Goal: Task Accomplishment & Management: Use online tool/utility

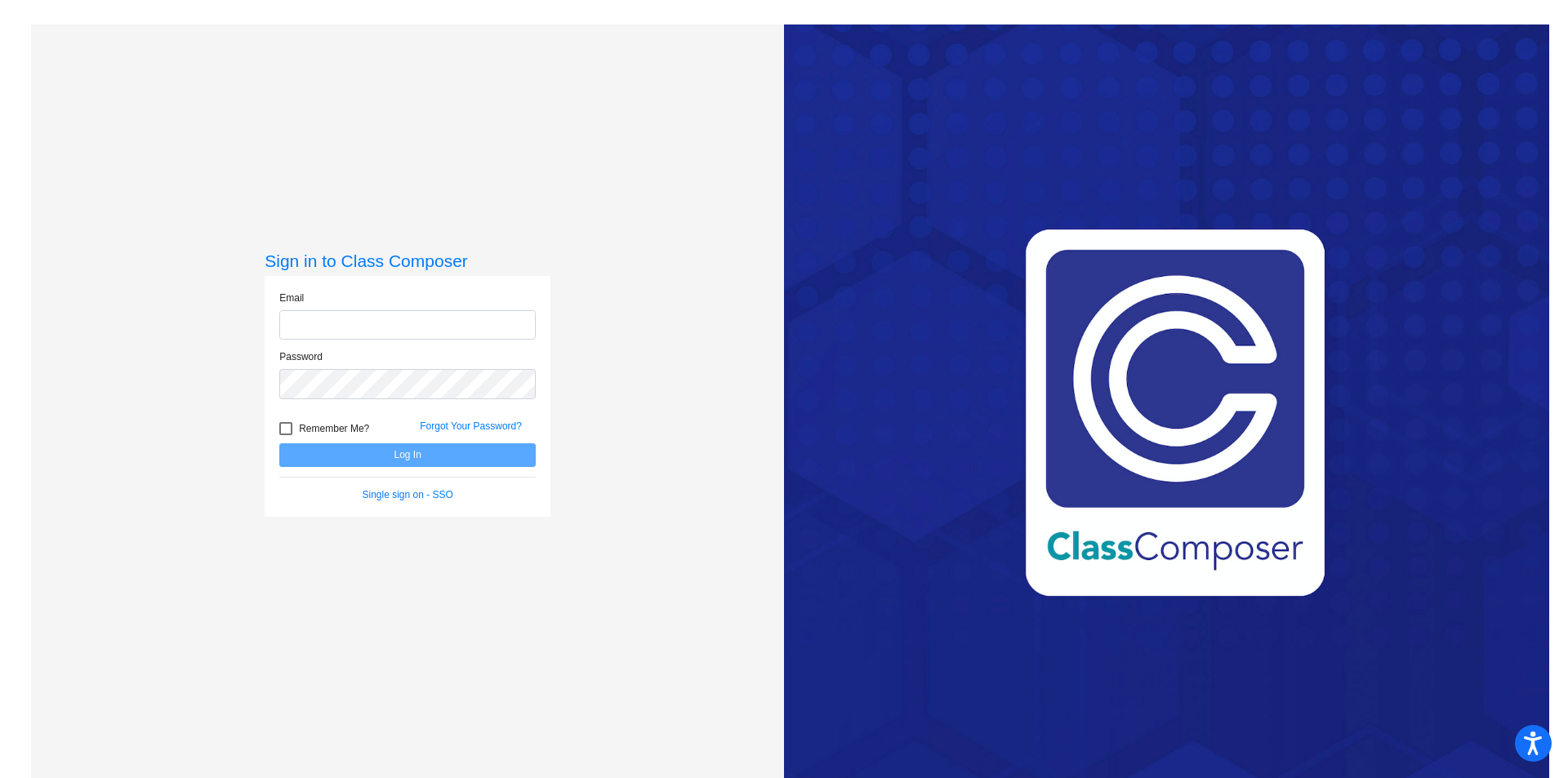
type input "[PERSON_NAME][EMAIL_ADDRESS][PERSON_NAME][DOMAIN_NAME]"
click at [352, 457] on button "Log In" at bounding box center [407, 455] width 256 height 24
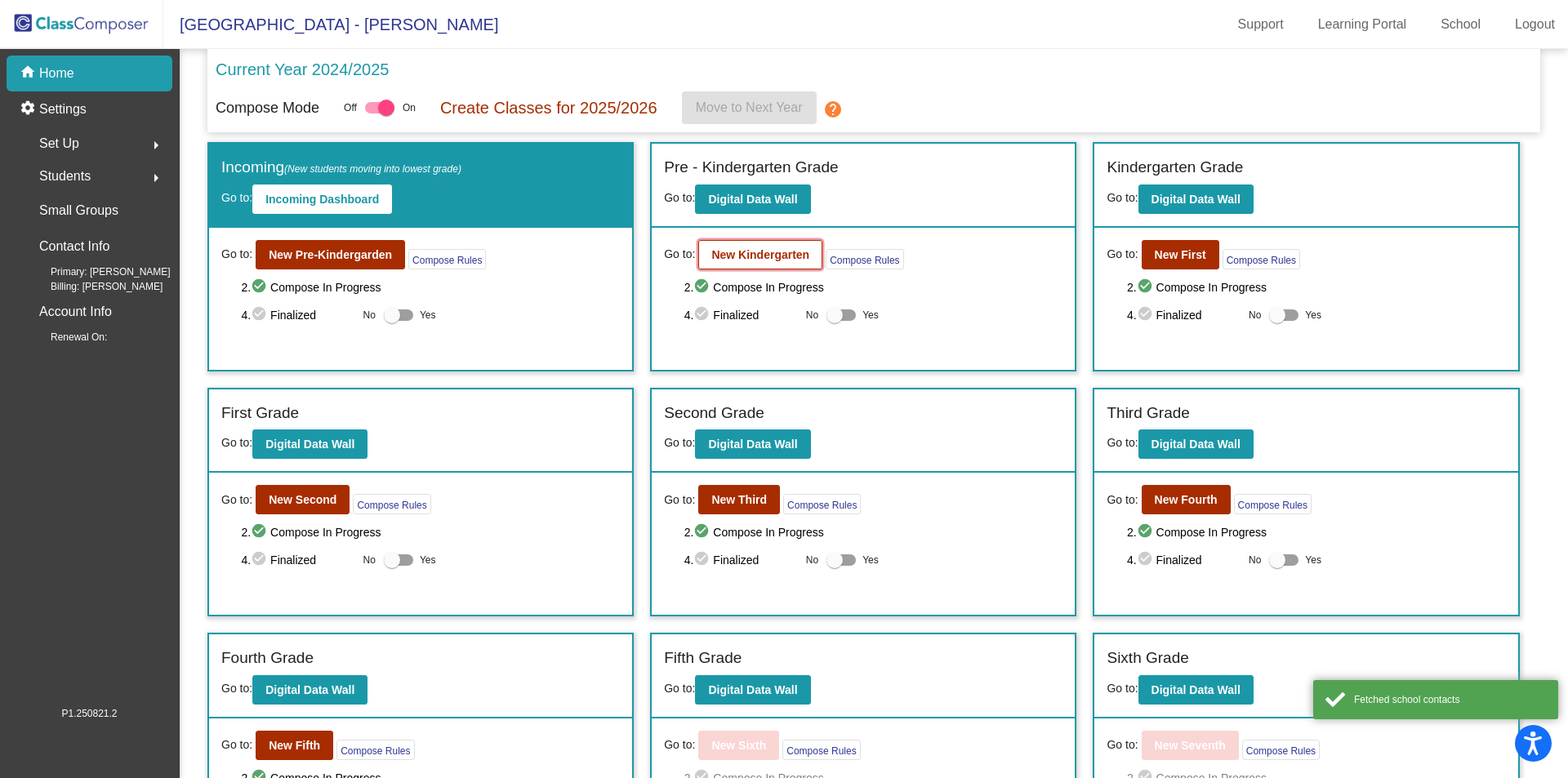
click at [719, 258] on b "New Kindergarten" at bounding box center [760, 255] width 98 height 13
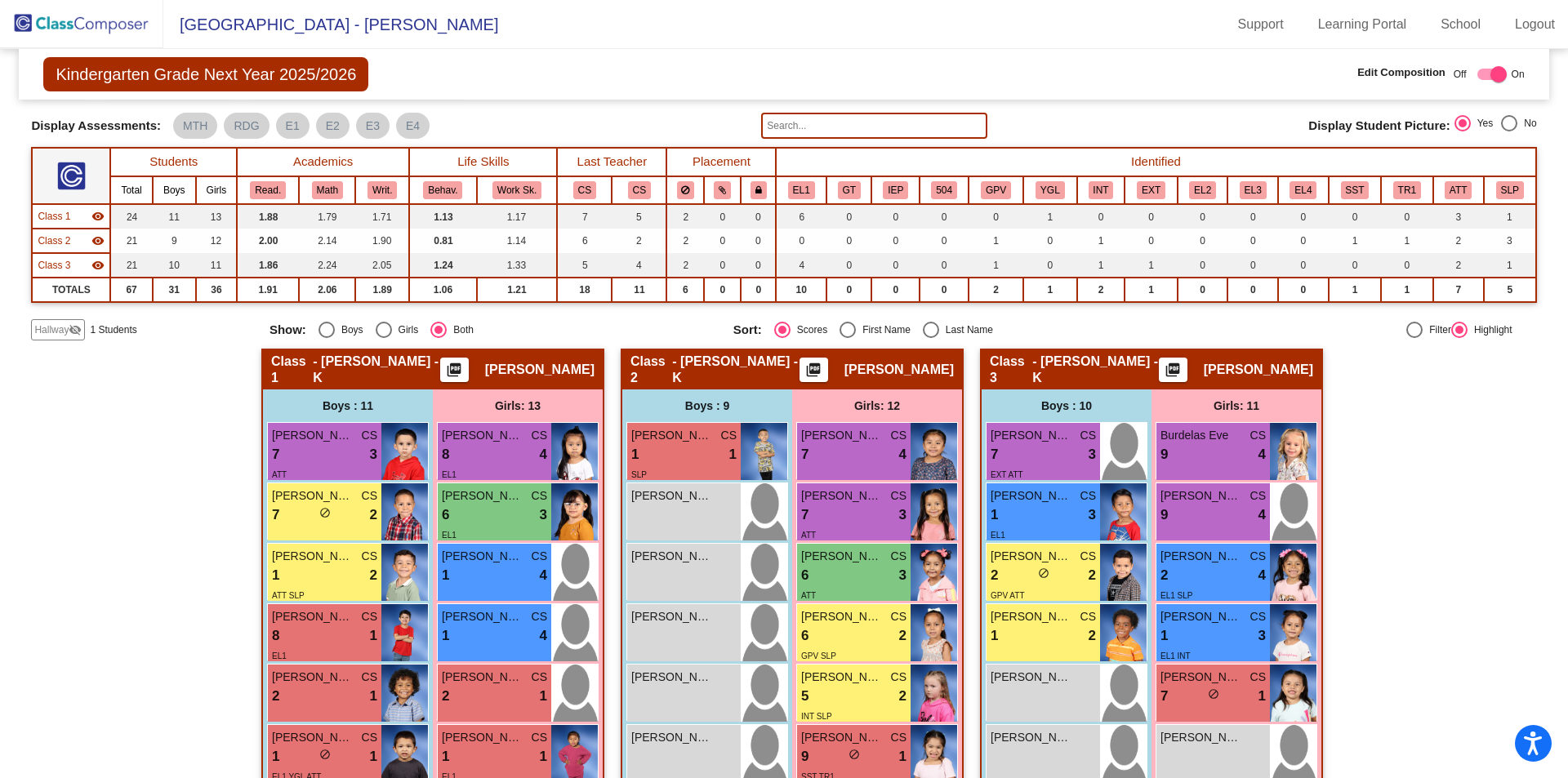
scroll to position [163, 0]
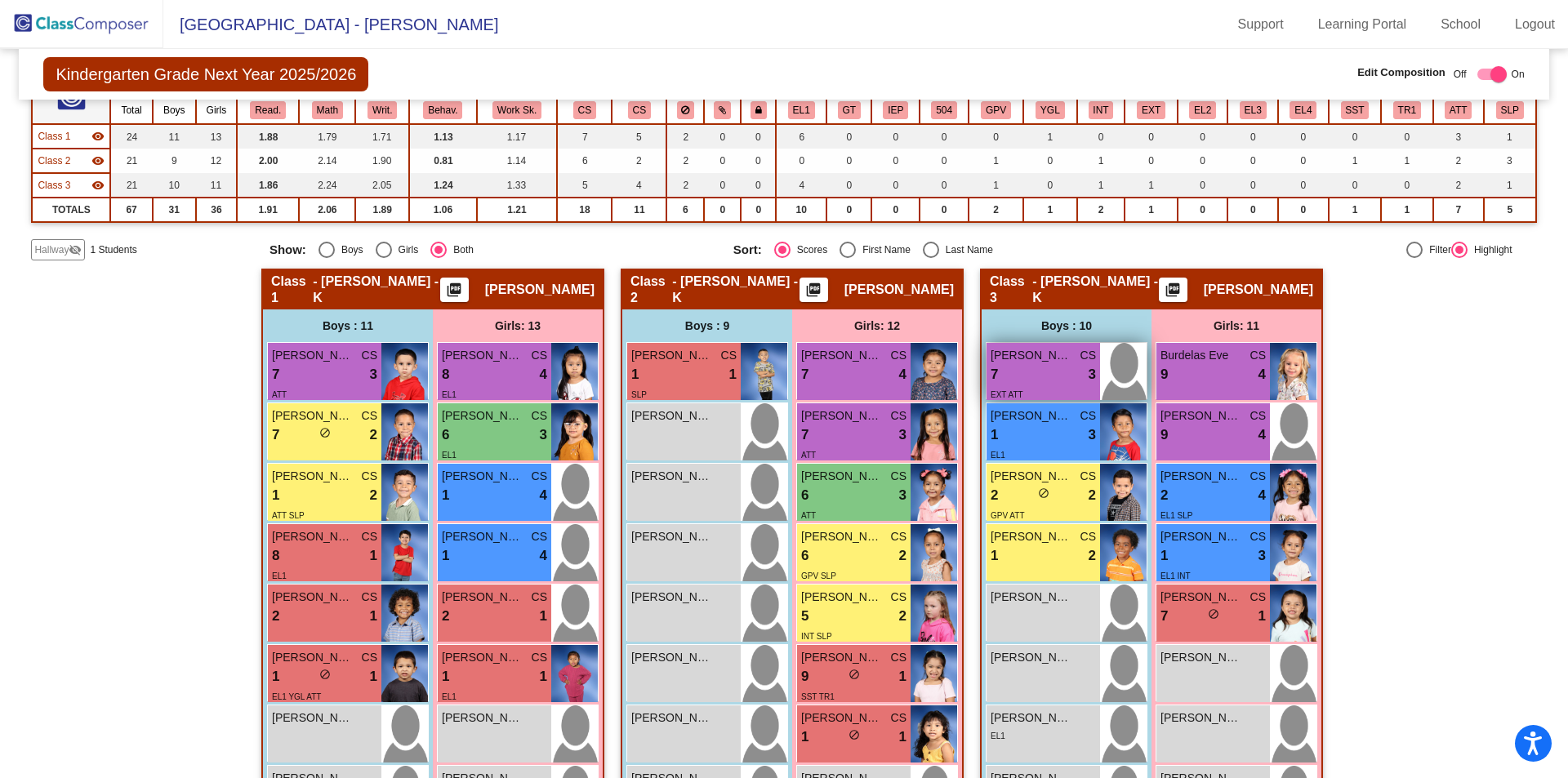
click at [1060, 382] on div "7 lock do_not_disturb_alt 3" at bounding box center [1043, 374] width 105 height 21
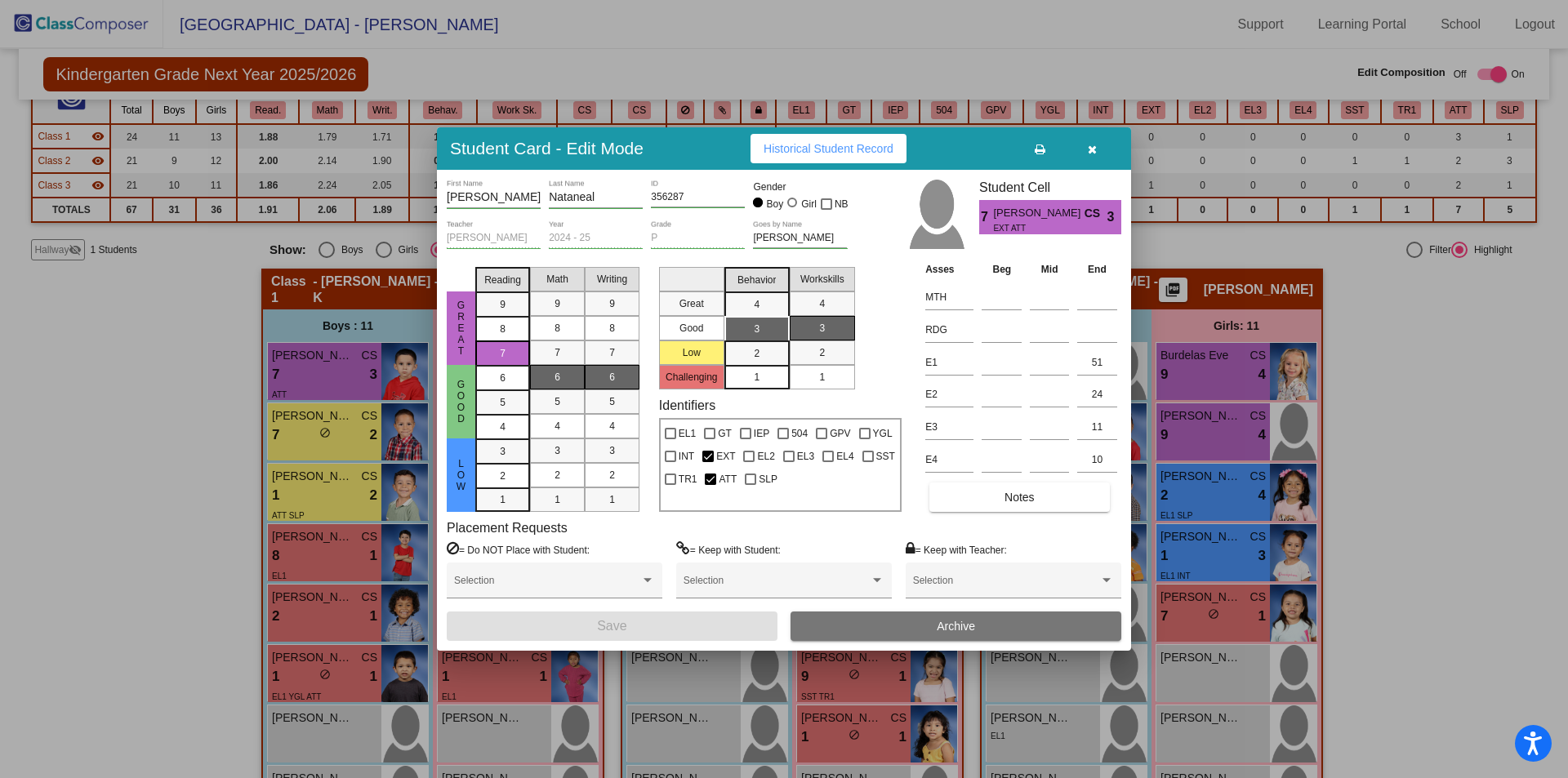
click at [897, 637] on button "Archive" at bounding box center [956, 626] width 331 height 30
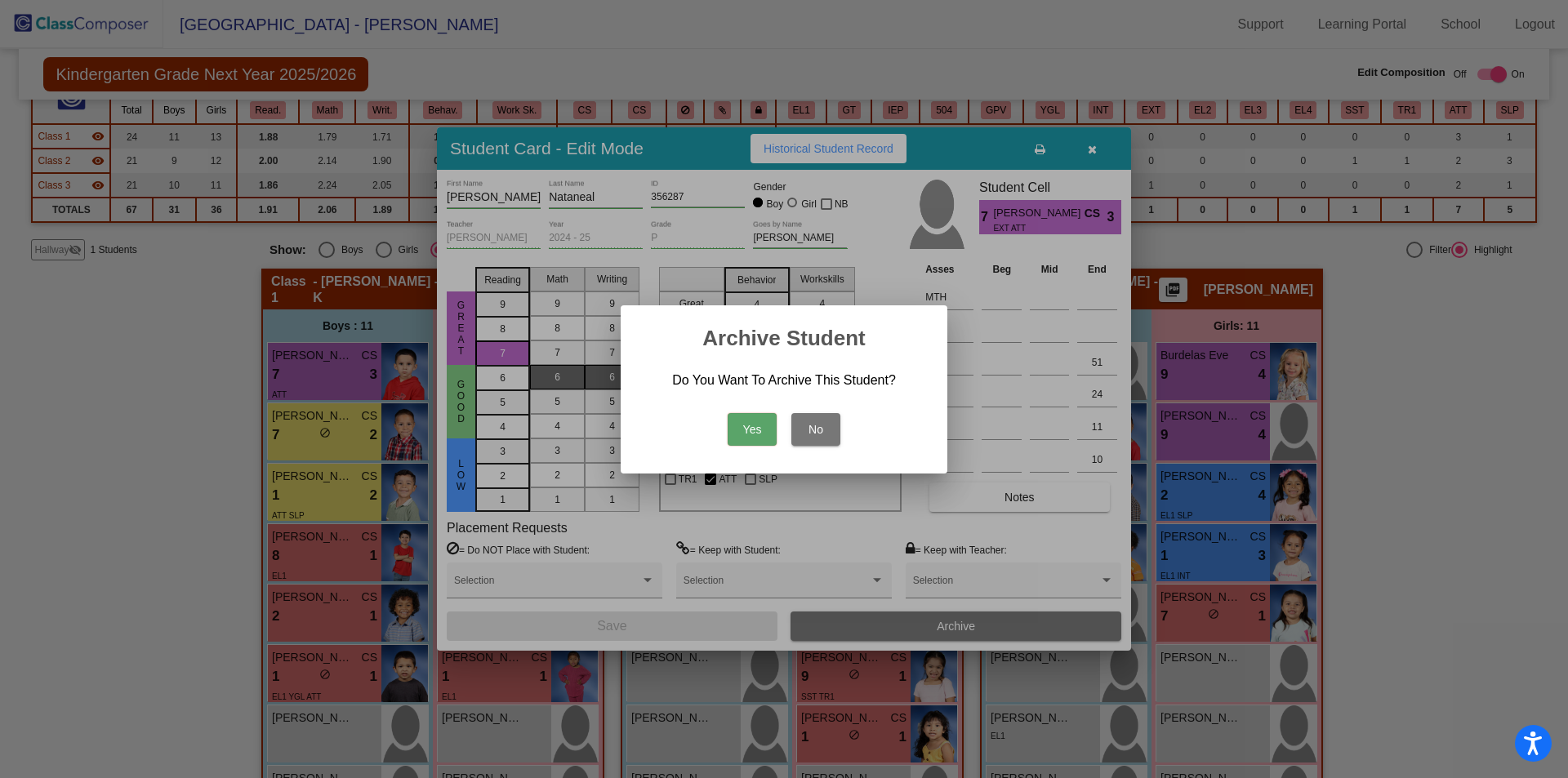
click at [762, 429] on button "Yes" at bounding box center [752, 429] width 49 height 32
